Goal: Navigation & Orientation: Find specific page/section

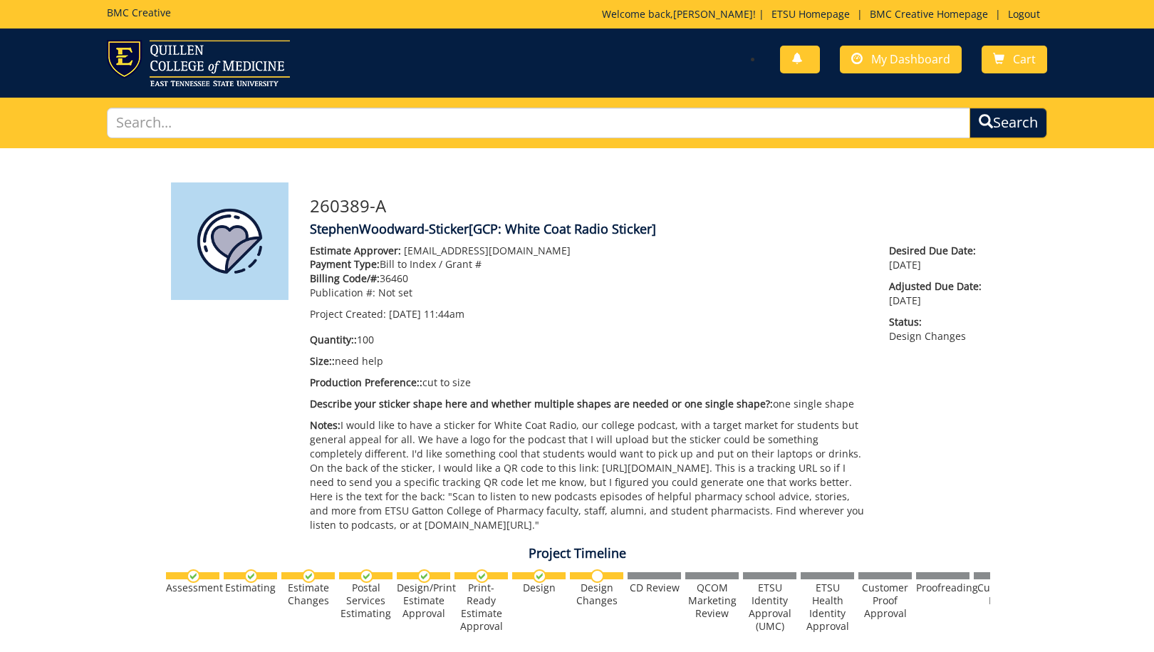
scroll to position [601, 0]
click at [925, 68] on link "My Dashboard" at bounding box center [901, 60] width 122 height 28
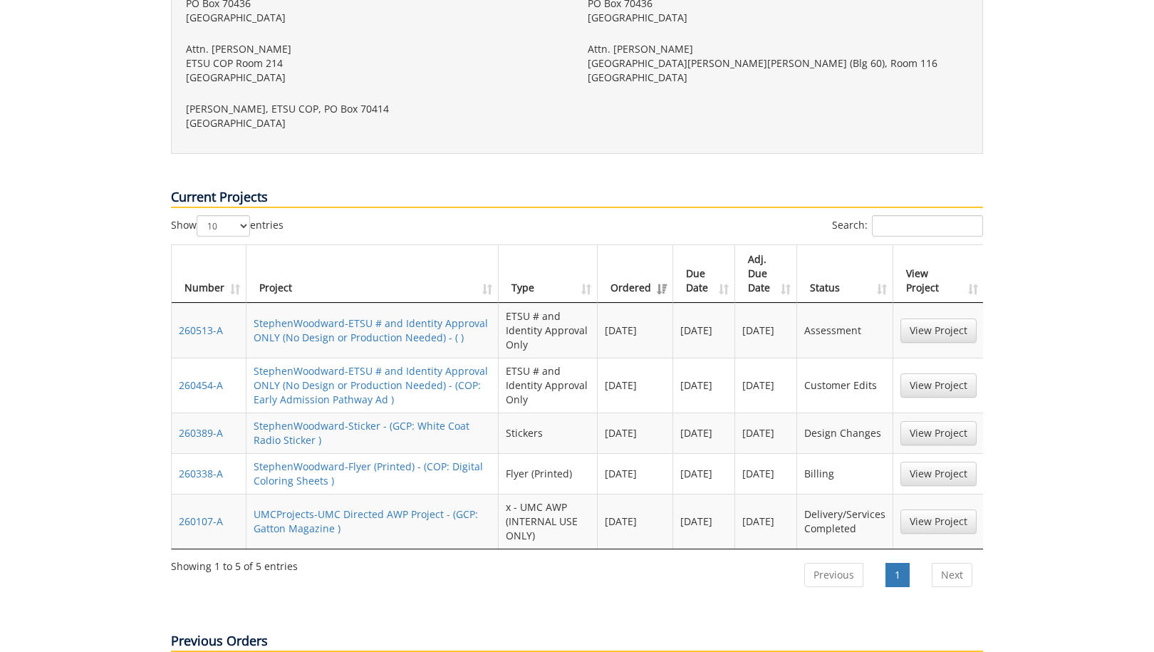
scroll to position [616, 0]
